Goal: Information Seeking & Learning: Learn about a topic

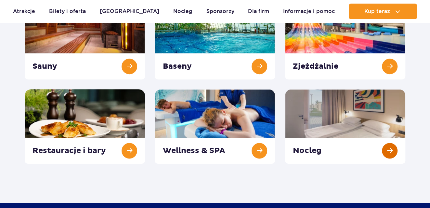
scroll to position [130, 0]
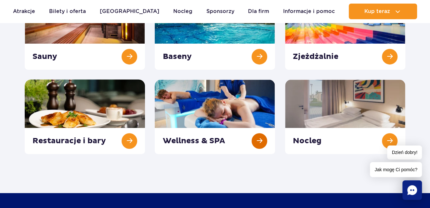
click at [267, 138] on link at bounding box center [215, 116] width 120 height 75
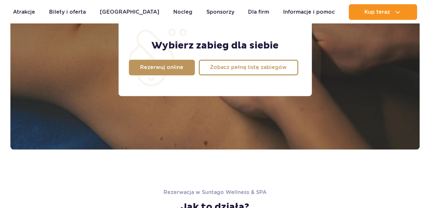
scroll to position [650, 0]
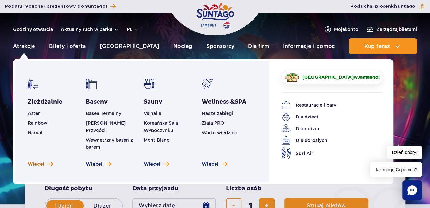
click at [36, 161] on span "Więcej" at bounding box center [36, 164] width 17 height 7
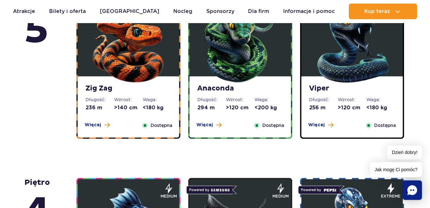
scroll to position [488, 0]
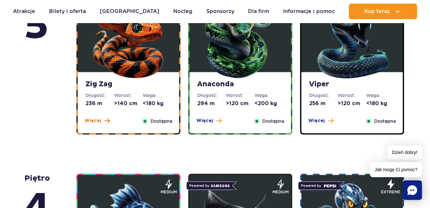
click at [92, 123] on span "Więcej" at bounding box center [93, 120] width 17 height 7
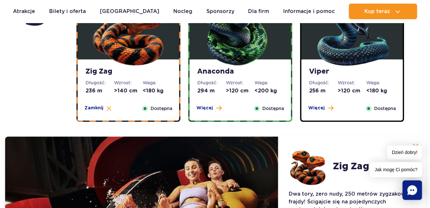
scroll to position [500, 0]
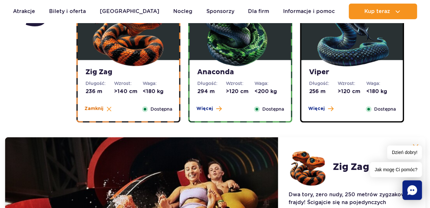
click at [94, 108] on span "Zamknij" at bounding box center [94, 108] width 19 height 7
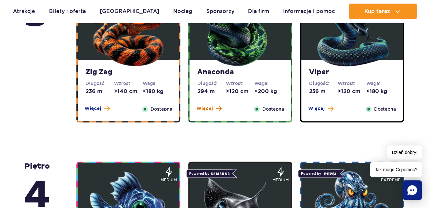
click at [216, 106] on span at bounding box center [219, 109] width 6 height 6
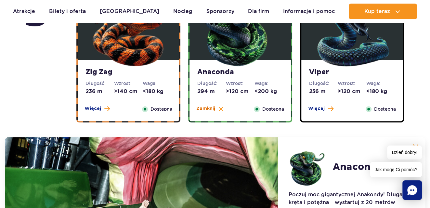
click at [210, 111] on span "Zamknij" at bounding box center [206, 108] width 19 height 7
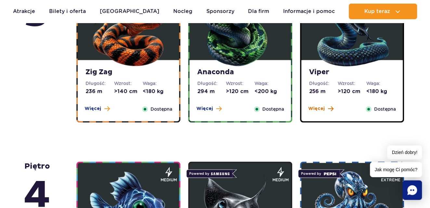
click at [321, 106] on span "Więcej" at bounding box center [316, 108] width 17 height 7
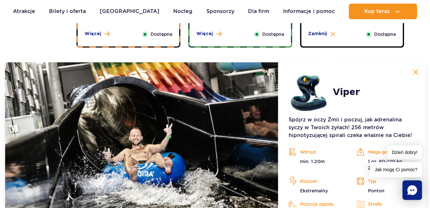
scroll to position [532, 0]
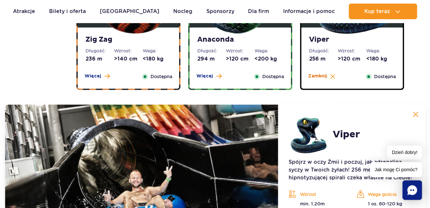
click at [323, 76] on span "Zamknij" at bounding box center [317, 76] width 19 height 7
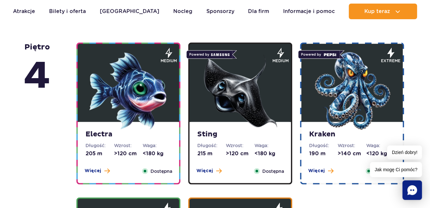
scroll to position [630, 0]
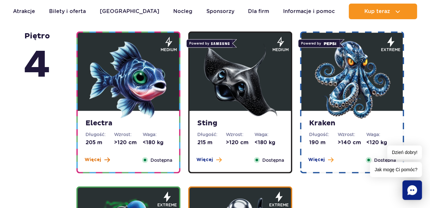
click at [93, 160] on span "Więcej" at bounding box center [93, 159] width 17 height 7
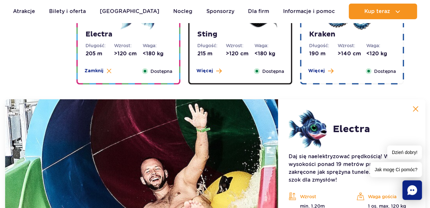
scroll to position [713, 0]
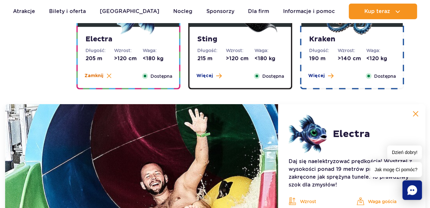
click at [93, 73] on span "Zamknij" at bounding box center [94, 76] width 19 height 7
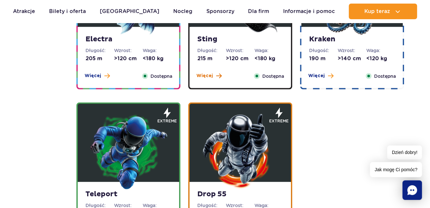
click at [212, 75] on span "Więcej" at bounding box center [205, 76] width 17 height 7
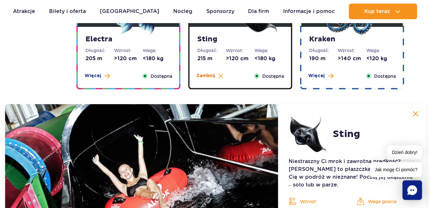
click at [212, 75] on span "Zamknij" at bounding box center [206, 76] width 19 height 7
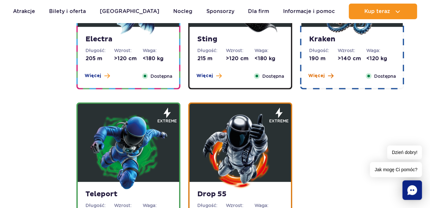
click at [318, 73] on span "Więcej" at bounding box center [316, 76] width 17 height 7
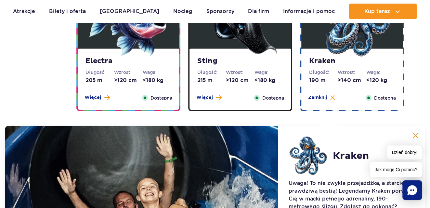
scroll to position [681, 0]
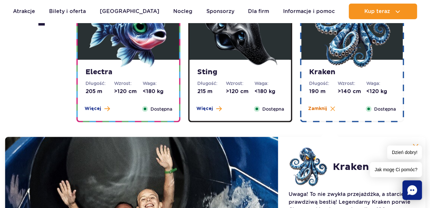
click at [326, 109] on span "Zamknij" at bounding box center [317, 108] width 19 height 7
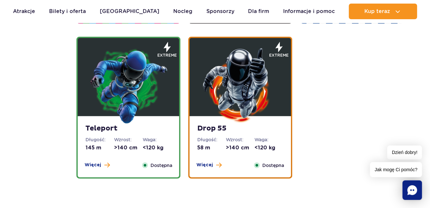
scroll to position [811, 0]
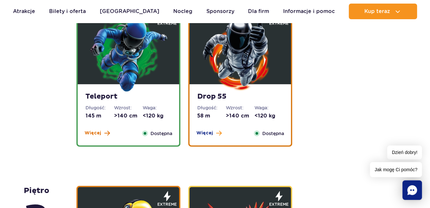
click at [94, 131] on span "Więcej" at bounding box center [93, 133] width 17 height 7
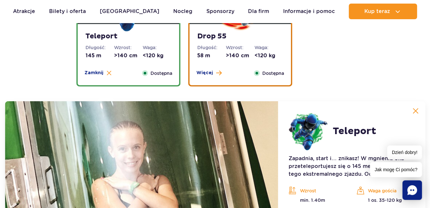
scroll to position [868, 0]
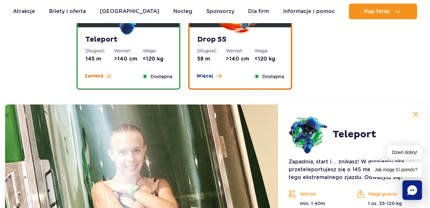
click at [95, 75] on span "Zamknij" at bounding box center [94, 76] width 19 height 7
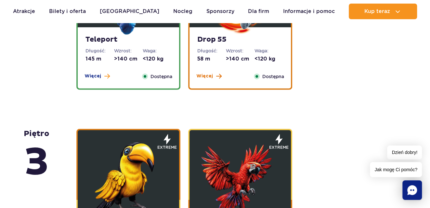
click at [212, 75] on button "Więcej" at bounding box center [209, 76] width 25 height 7
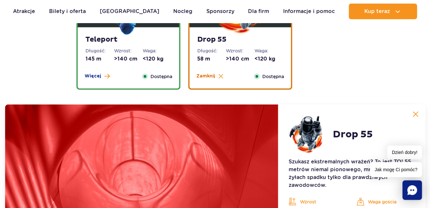
click at [211, 75] on span "Zamknij" at bounding box center [206, 76] width 19 height 7
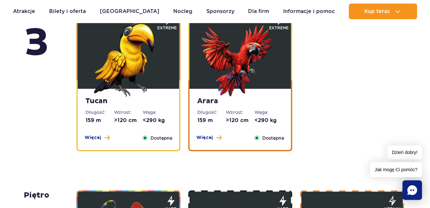
scroll to position [998, 0]
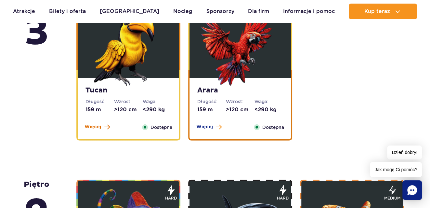
click at [105, 127] on span at bounding box center [107, 127] width 6 height 6
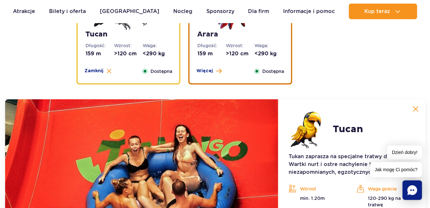
scroll to position [1049, 0]
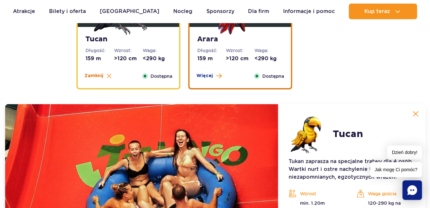
click at [92, 76] on span "Zamknij" at bounding box center [94, 76] width 19 height 7
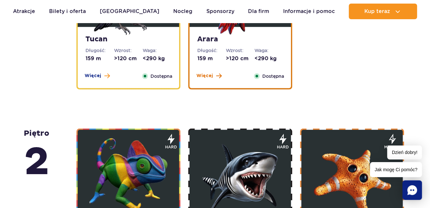
click at [213, 76] on button "Więcej" at bounding box center [209, 76] width 25 height 7
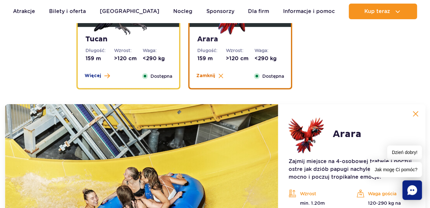
click at [211, 75] on span "Zamknij" at bounding box center [206, 76] width 19 height 7
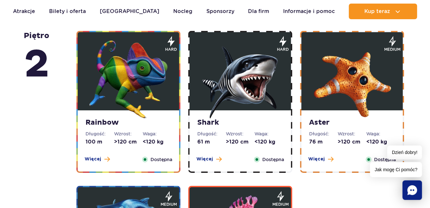
scroll to position [1179, 0]
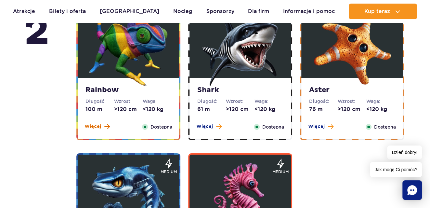
click at [97, 127] on span "Więcej" at bounding box center [93, 126] width 17 height 7
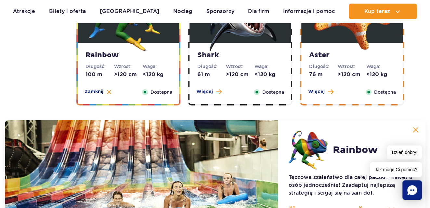
scroll to position [1197, 0]
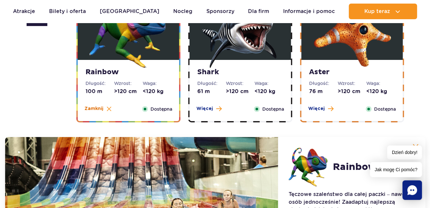
click at [103, 110] on button "Zamknij" at bounding box center [98, 108] width 27 height 7
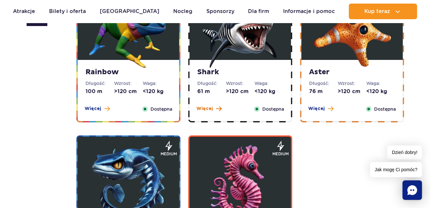
click at [210, 108] on span "Więcej" at bounding box center [205, 108] width 17 height 7
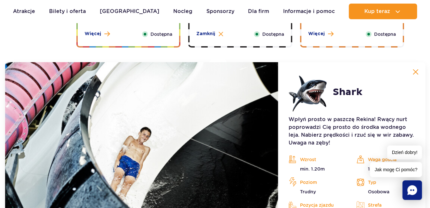
scroll to position [1230, 0]
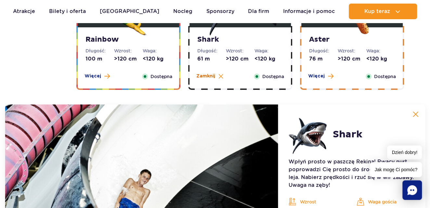
click at [211, 73] on span "Zamknij" at bounding box center [206, 76] width 19 height 7
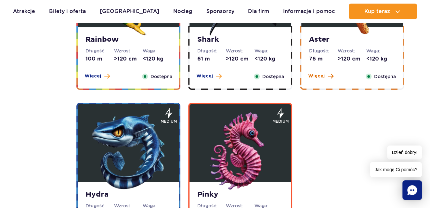
click at [314, 74] on span "Więcej" at bounding box center [316, 76] width 17 height 7
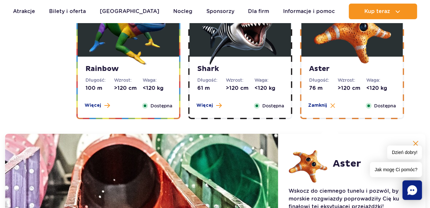
scroll to position [1197, 0]
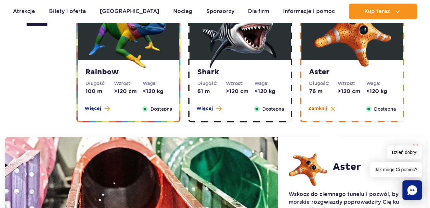
click at [315, 106] on span "Zamknij" at bounding box center [317, 108] width 19 height 7
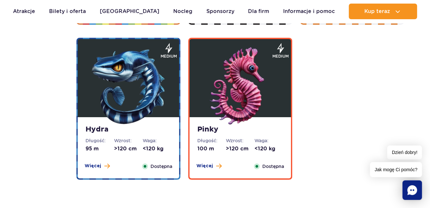
scroll to position [1327, 0]
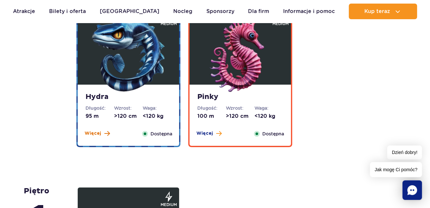
click at [91, 132] on span "Więcej" at bounding box center [93, 133] width 17 height 7
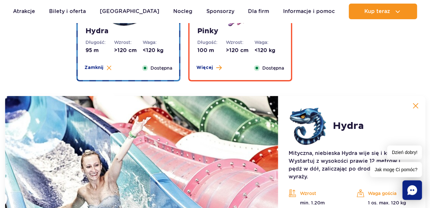
scroll to position [1385, 0]
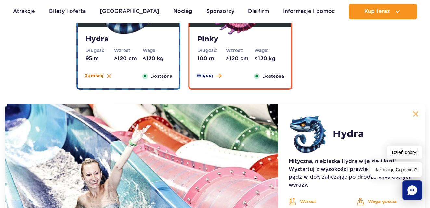
click at [98, 73] on span "Zamknij" at bounding box center [94, 76] width 19 height 7
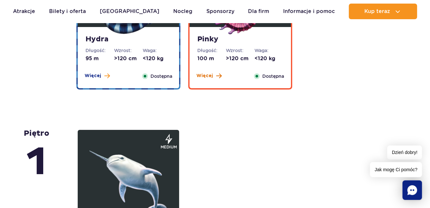
click at [213, 74] on button "Więcej" at bounding box center [209, 76] width 25 height 7
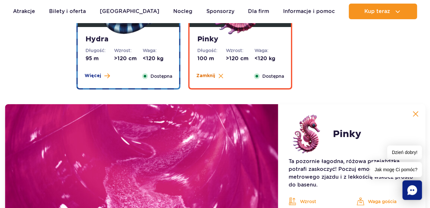
click at [208, 77] on span "Zamknij" at bounding box center [206, 76] width 19 height 7
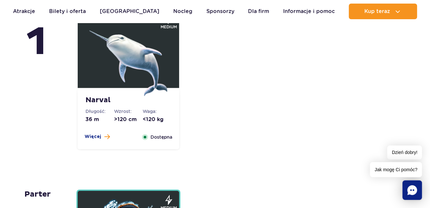
scroll to position [1515, 0]
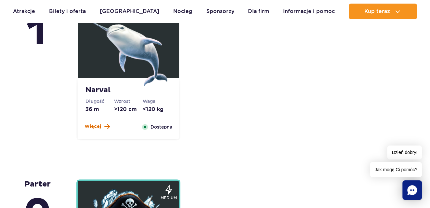
click at [97, 128] on span "Więcej" at bounding box center [93, 126] width 17 height 7
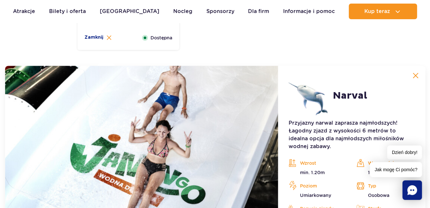
scroll to position [1566, 0]
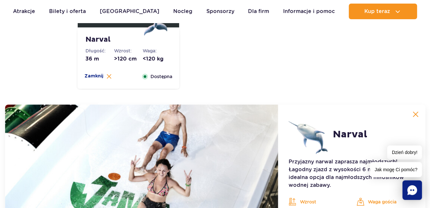
click at [101, 79] on div "Więcej Zamknij" at bounding box center [98, 76] width 35 height 7
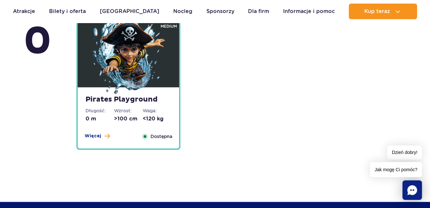
scroll to position [1696, 0]
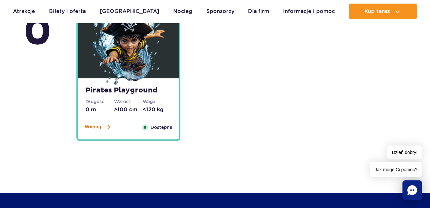
click at [105, 125] on span at bounding box center [107, 127] width 6 height 6
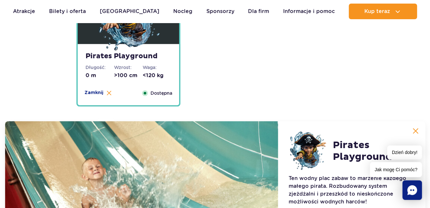
scroll to position [1714, 0]
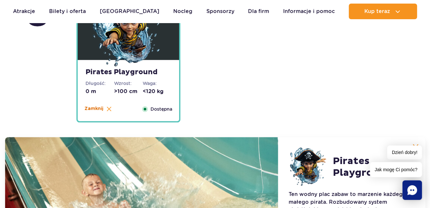
click at [98, 111] on span "Zamknij" at bounding box center [94, 108] width 19 height 7
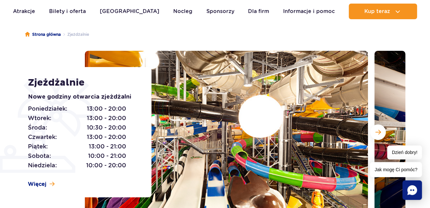
scroll to position [0, 0]
